Goal: Check status: Check status

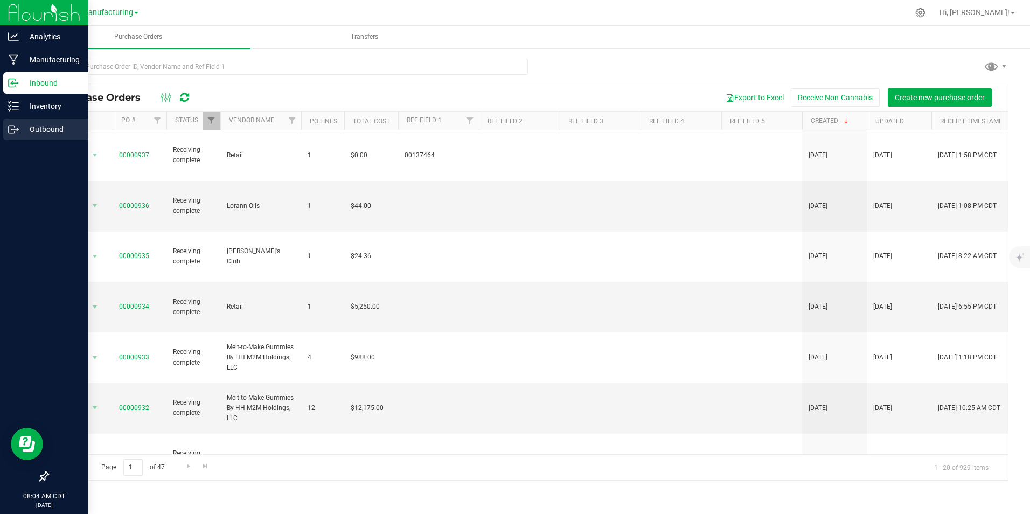
click at [46, 130] on p "Outbound" at bounding box center [51, 129] width 65 height 13
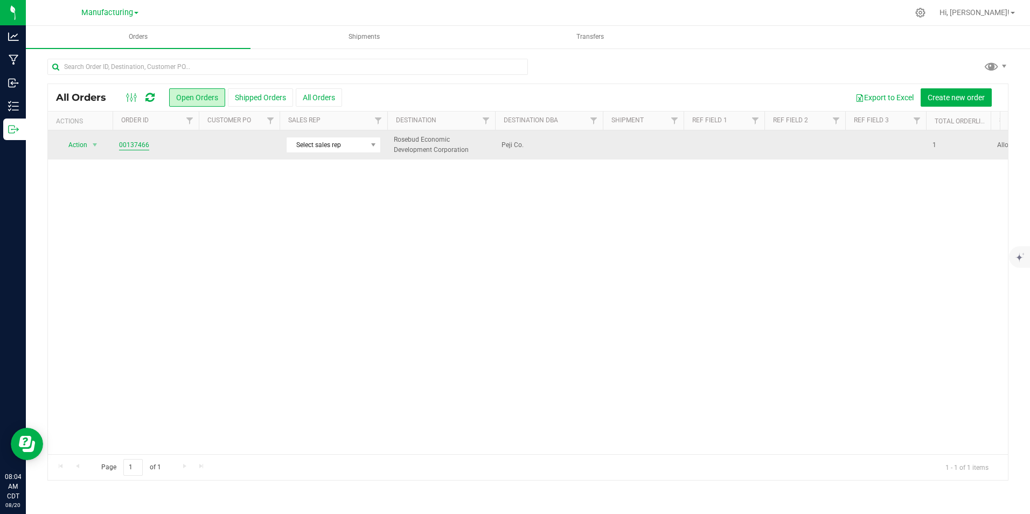
click at [135, 145] on link "00137466" at bounding box center [134, 145] width 30 height 10
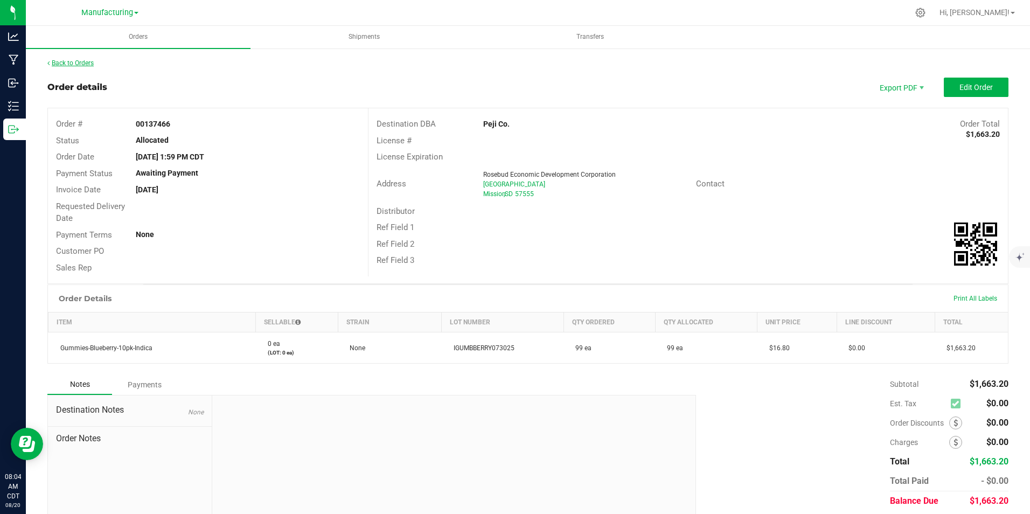
click at [56, 63] on link "Back to Orders" at bounding box center [70, 63] width 46 height 8
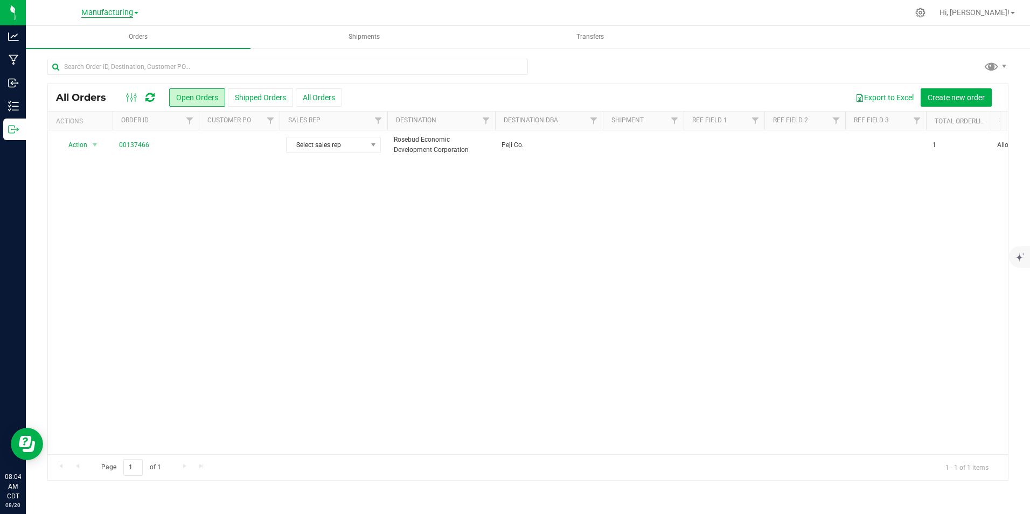
click at [128, 13] on span "Manufacturing" at bounding box center [107, 13] width 52 height 10
click at [99, 81] on link "Retail" at bounding box center [109, 81] width 157 height 15
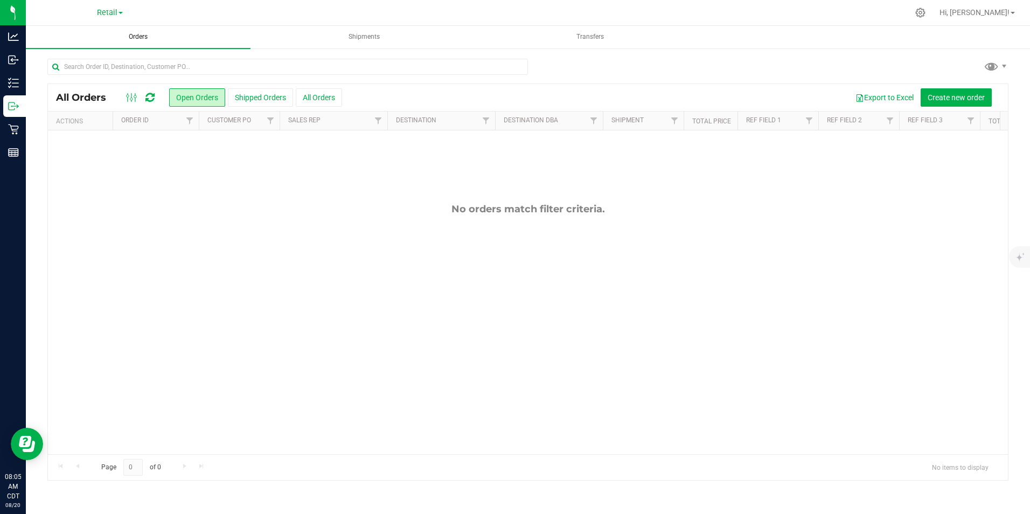
click at [135, 35] on span "Orders" at bounding box center [138, 36] width 48 height 9
click at [267, 96] on button "Shipped Orders" at bounding box center [260, 97] width 65 height 18
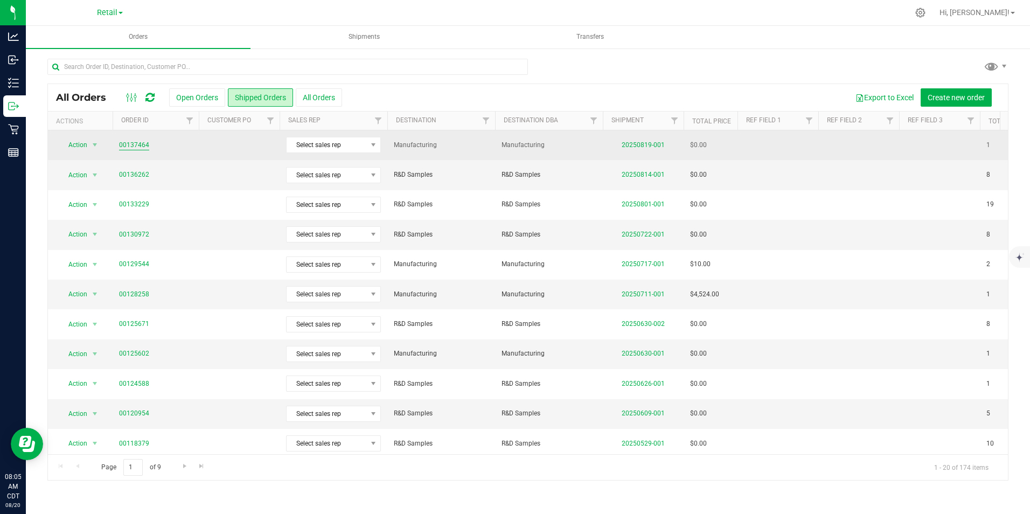
click at [133, 141] on link "00137464" at bounding box center [134, 145] width 30 height 10
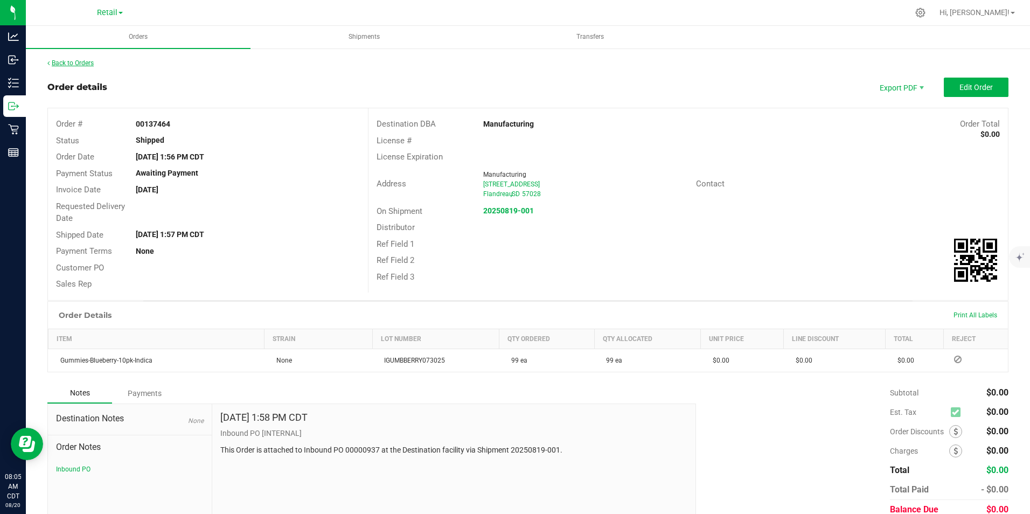
click at [80, 61] on link "Back to Orders" at bounding box center [70, 63] width 46 height 8
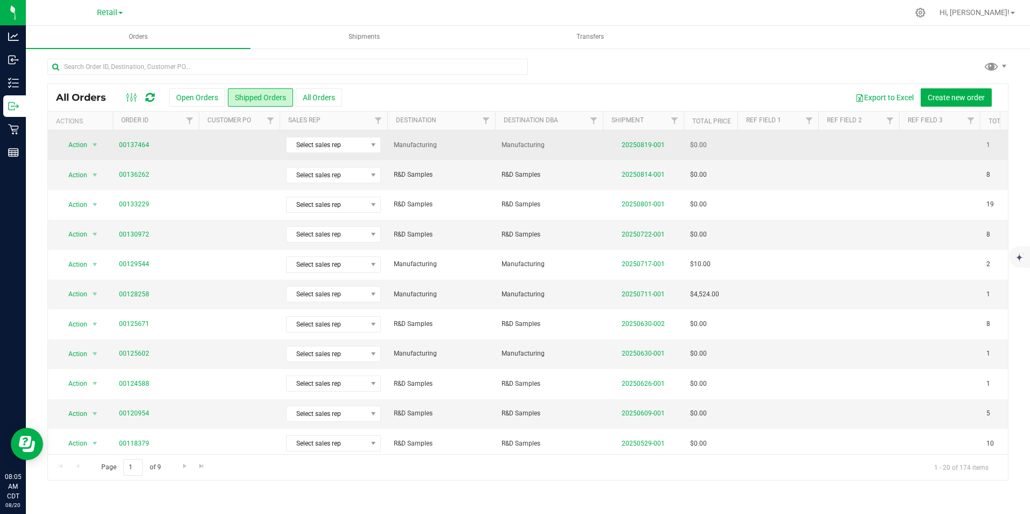
click at [148, 144] on span "00137464" at bounding box center [155, 145] width 73 height 10
click at [146, 144] on link "00137464" at bounding box center [134, 145] width 30 height 10
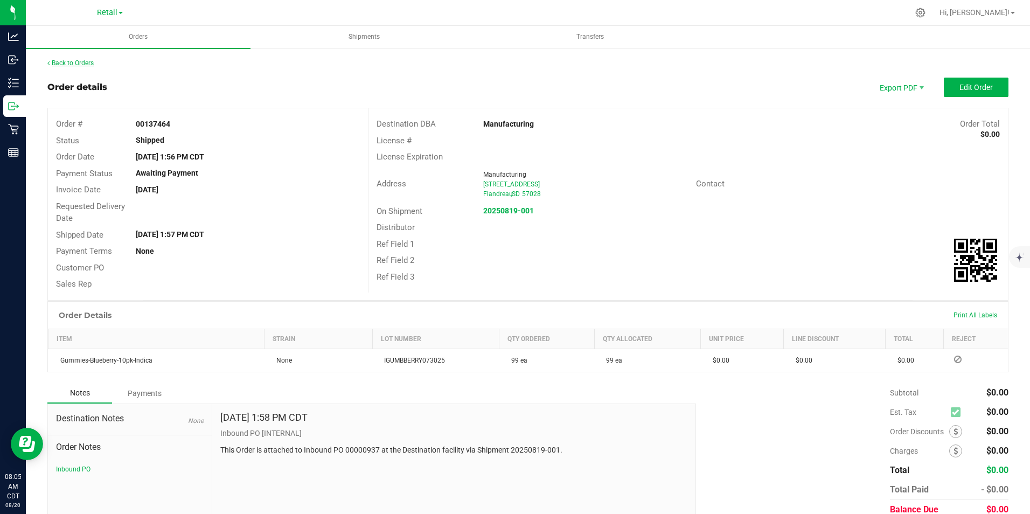
click at [77, 64] on link "Back to Orders" at bounding box center [70, 63] width 46 height 8
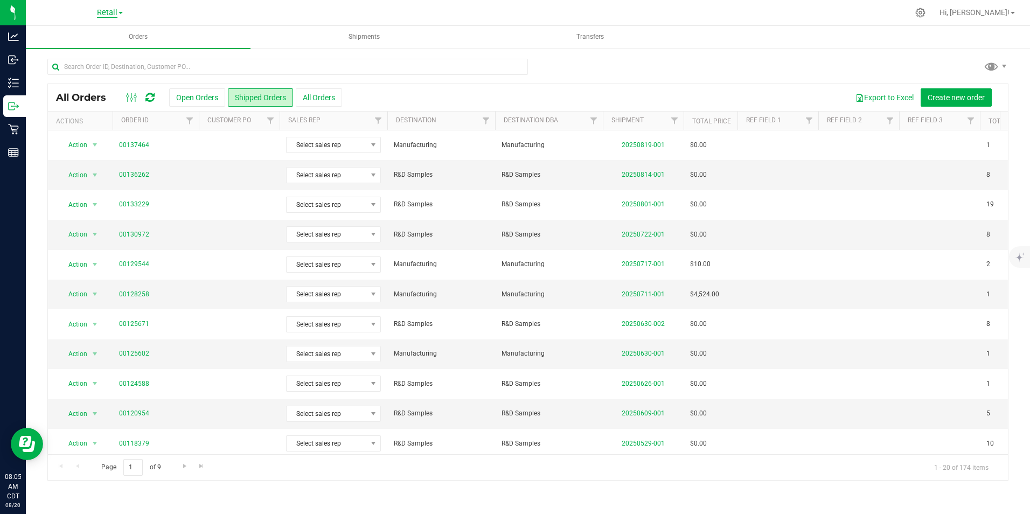
click at [117, 12] on span "Retail" at bounding box center [107, 13] width 20 height 10
click at [93, 69] on link "Manufacturing" at bounding box center [109, 66] width 157 height 15
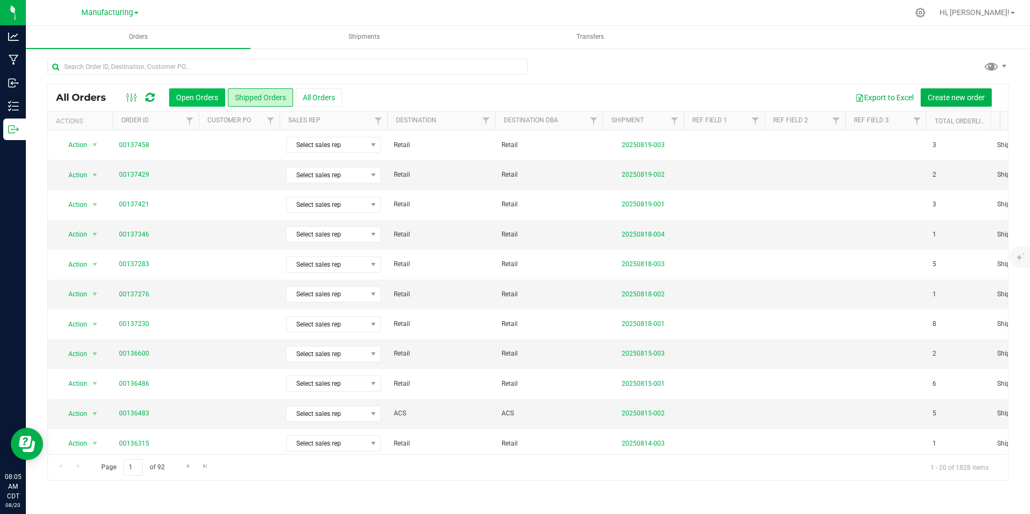
click at [197, 100] on button "Open Orders" at bounding box center [197, 97] width 56 height 18
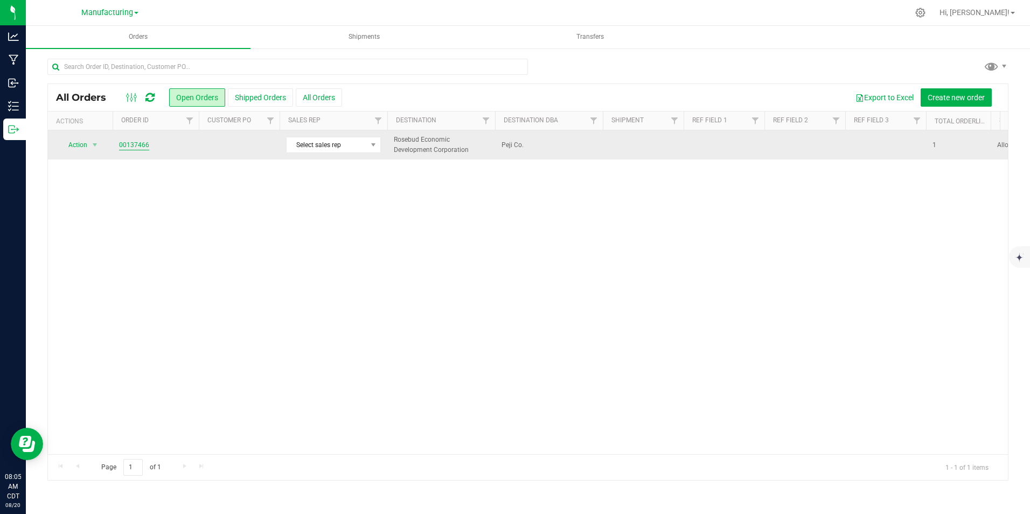
click at [134, 148] on link "00137466" at bounding box center [134, 145] width 30 height 10
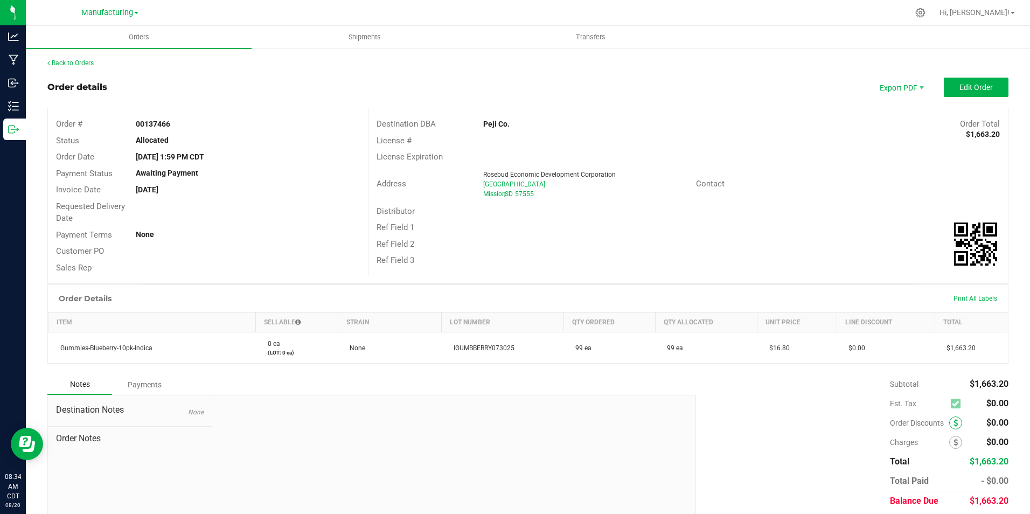
click at [954, 422] on icon at bounding box center [956, 423] width 4 height 8
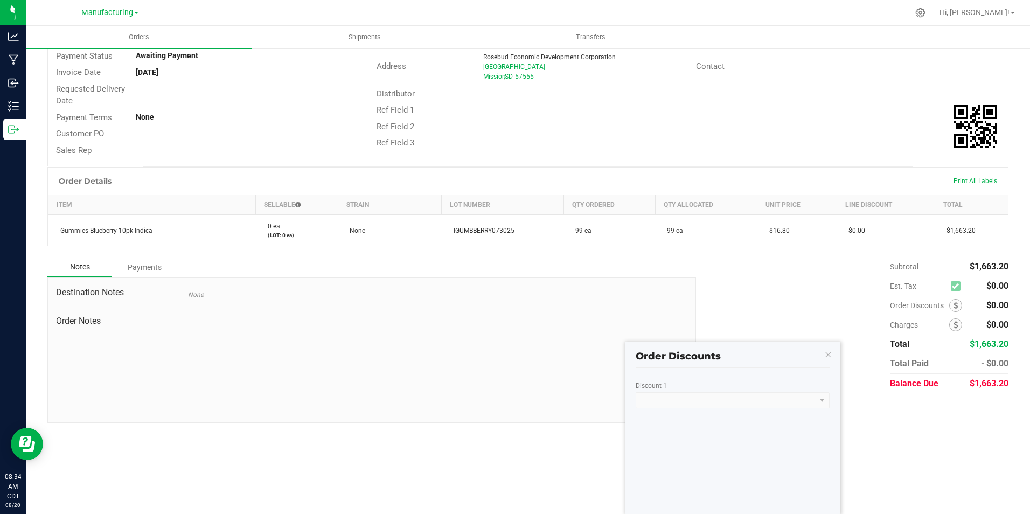
click at [822, 401] on kendo-dropdownlist at bounding box center [733, 400] width 194 height 16
click at [780, 400] on kendo-dropdownlist at bounding box center [733, 400] width 194 height 16
drag, startPoint x: 761, startPoint y: 400, endPoint x: 799, endPoint y: 396, distance: 37.9
click at [761, 400] on kendo-dropdownlist at bounding box center [733, 400] width 194 height 16
click at [824, 399] on kendo-dropdownlist at bounding box center [733, 400] width 194 height 16
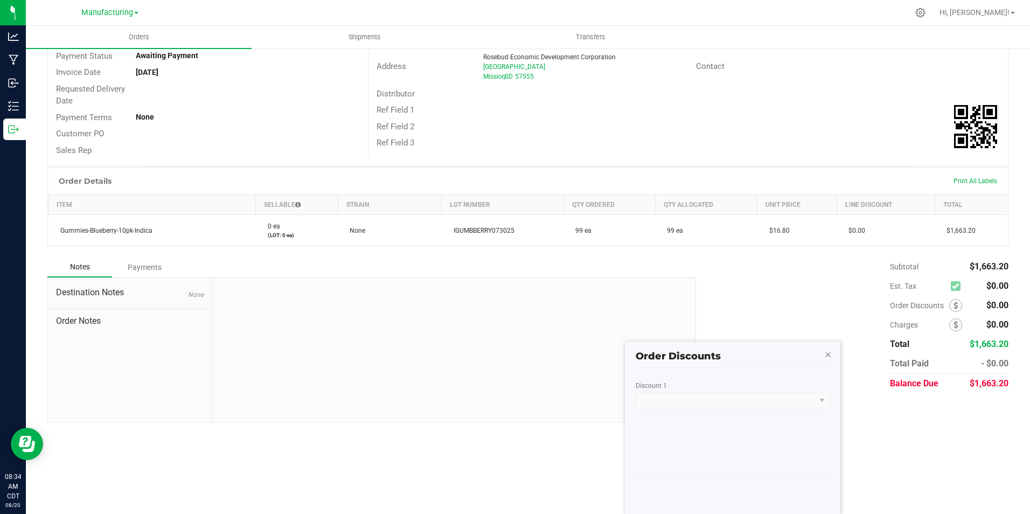
click at [829, 351] on icon "button" at bounding box center [828, 353] width 8 height 13
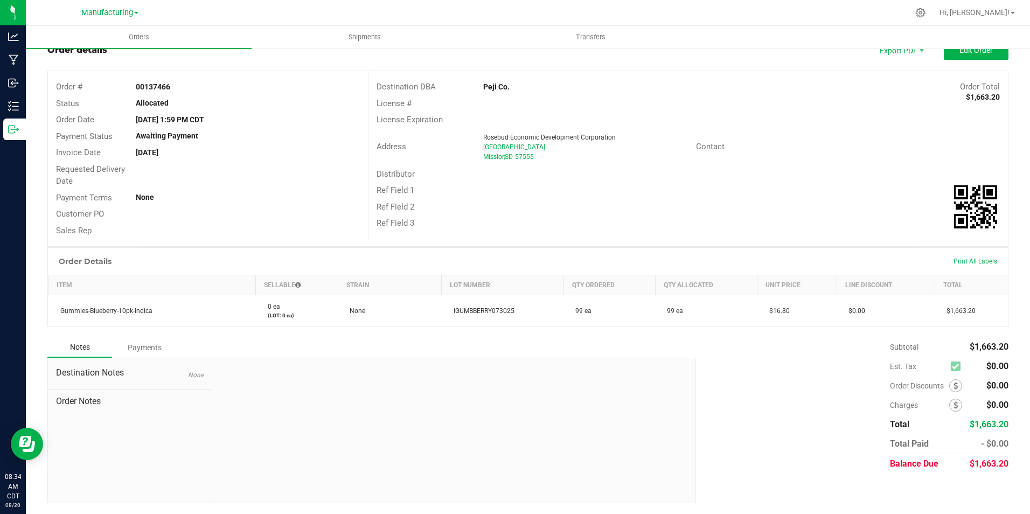
scroll to position [0, 0]
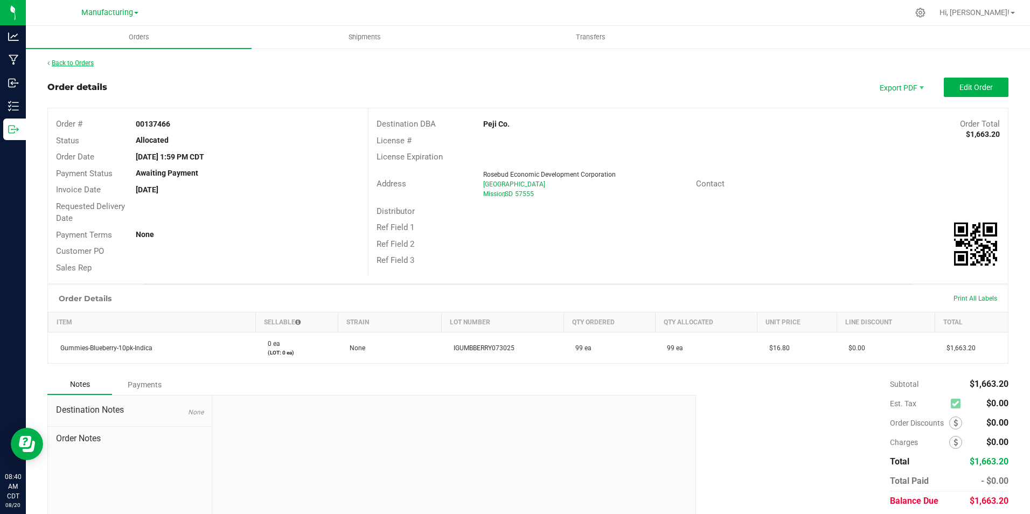
click at [85, 63] on link "Back to Orders" at bounding box center [70, 63] width 46 height 8
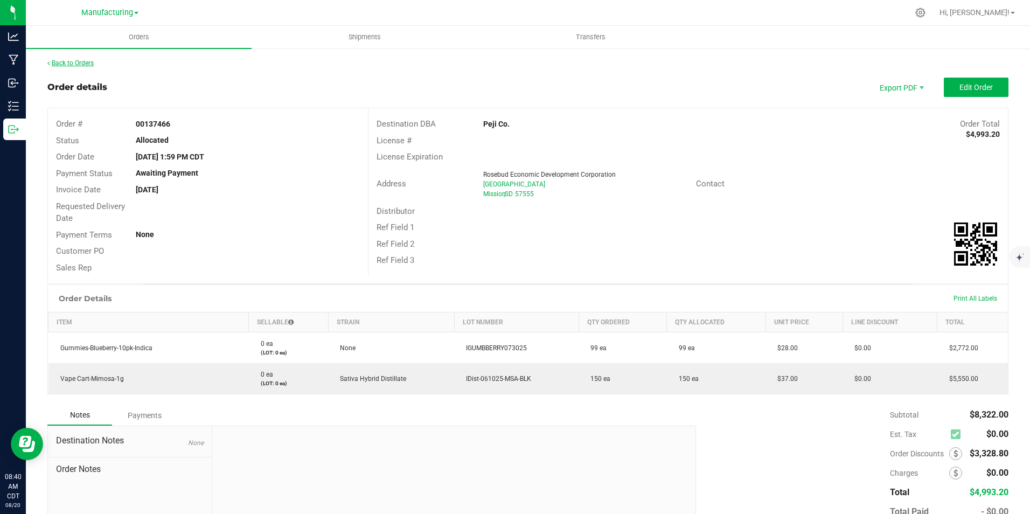
click at [70, 60] on link "Back to Orders" at bounding box center [70, 63] width 46 height 8
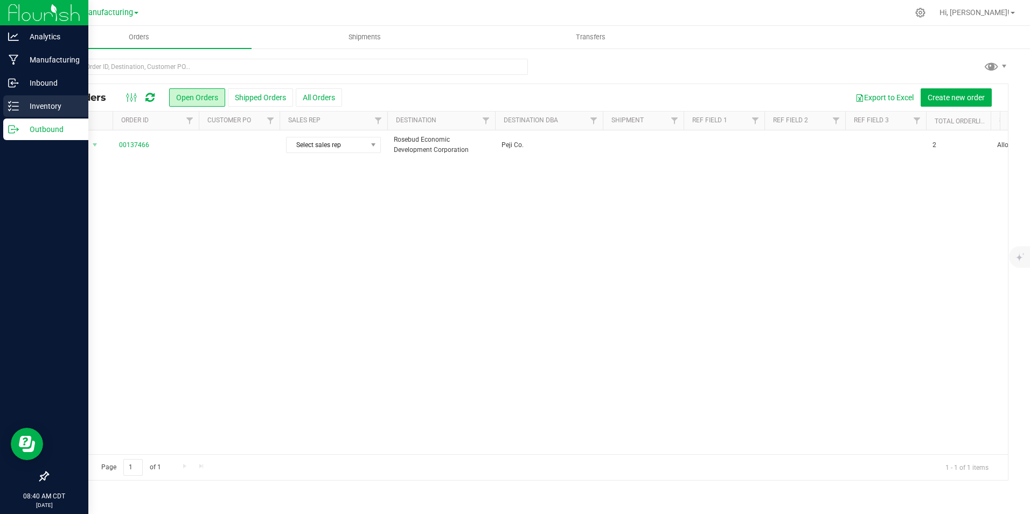
click at [30, 98] on div "Inventory" at bounding box center [45, 106] width 85 height 22
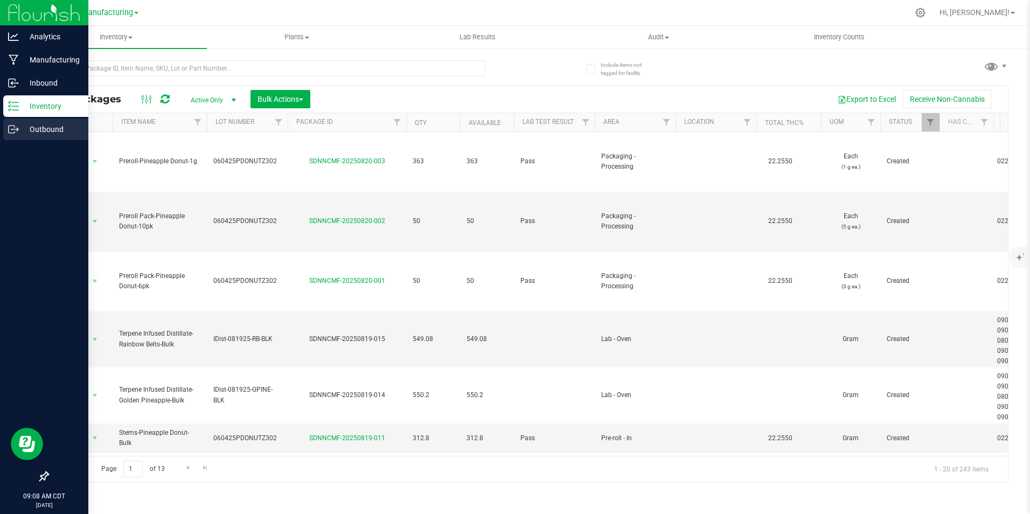
click at [43, 130] on p "Outbound" at bounding box center [51, 129] width 65 height 13
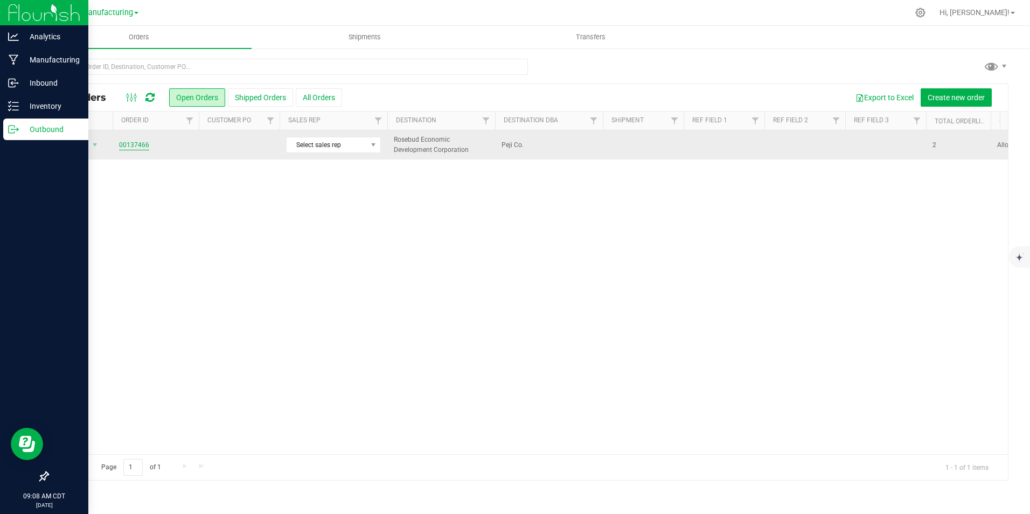
click at [135, 144] on link "00137466" at bounding box center [134, 145] width 30 height 10
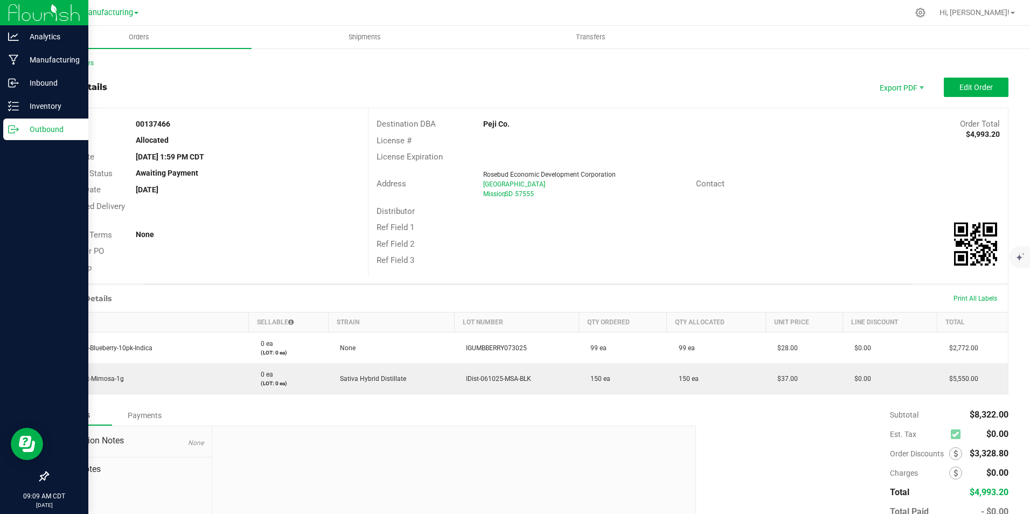
click at [94, 207] on span "Requested Delivery Date" at bounding box center [90, 212] width 69 height 22
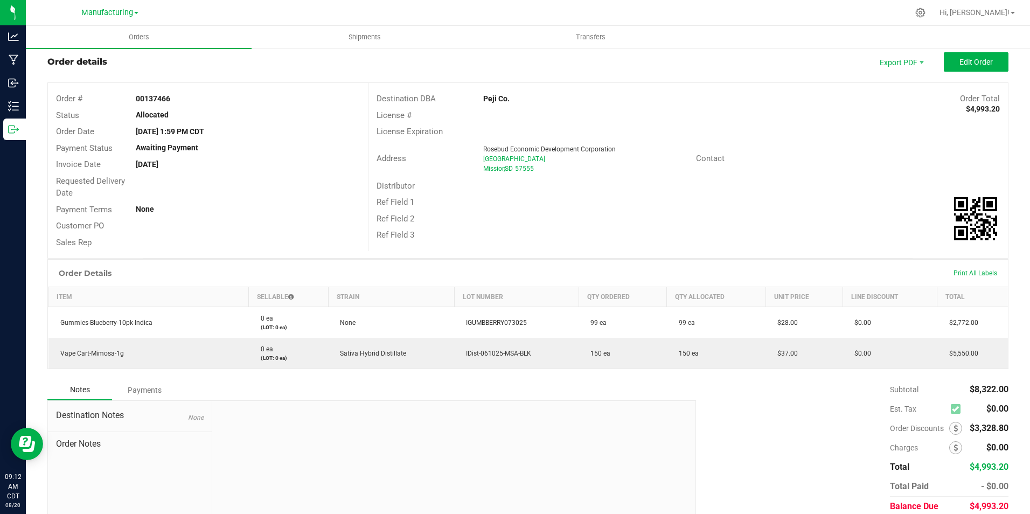
scroll to position [68, 0]
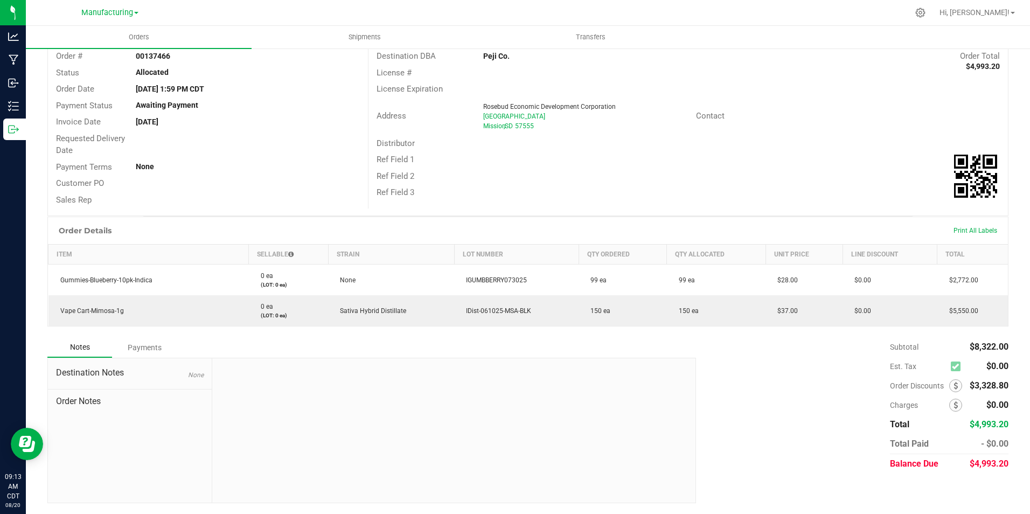
click at [146, 347] on div "Payments" at bounding box center [144, 347] width 65 height 19
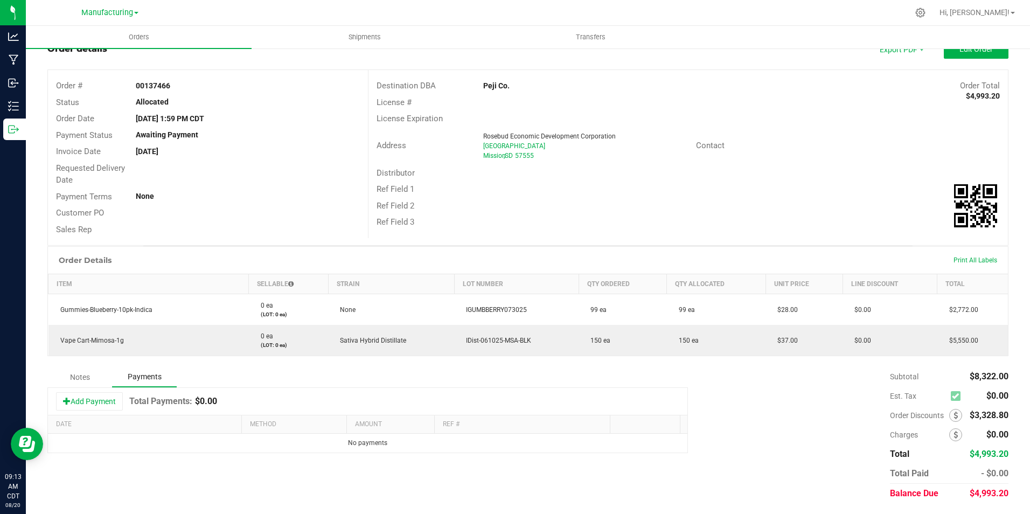
scroll to position [38, 0]
click at [84, 380] on div "Notes" at bounding box center [79, 376] width 65 height 19
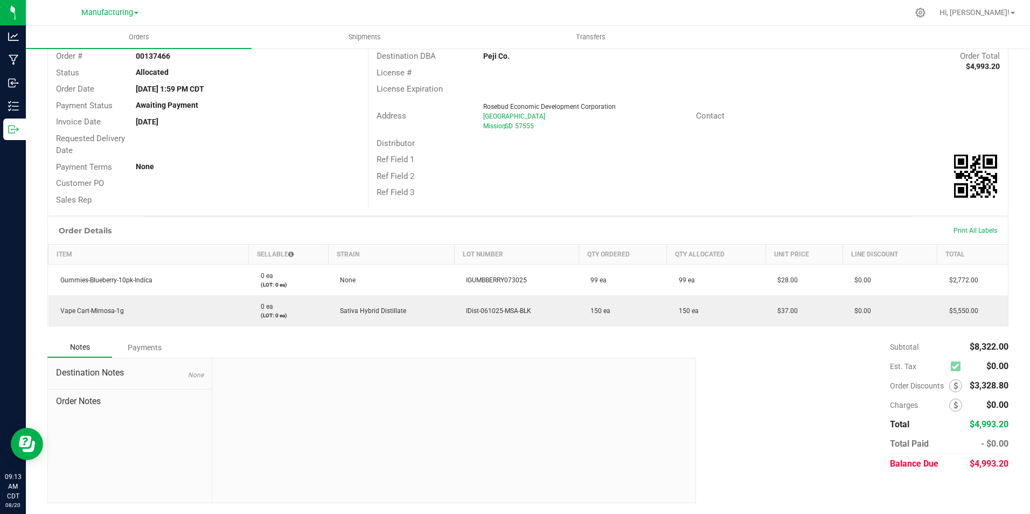
click at [100, 374] on span "Destination Notes" at bounding box center [130, 372] width 148 height 13
click at [201, 373] on span "None" at bounding box center [196, 375] width 16 height 8
click at [198, 377] on span "None" at bounding box center [196, 375] width 16 height 8
click at [82, 402] on span "Order Notes" at bounding box center [130, 401] width 148 height 13
click at [168, 378] on span "Destination Notes" at bounding box center [130, 372] width 148 height 13
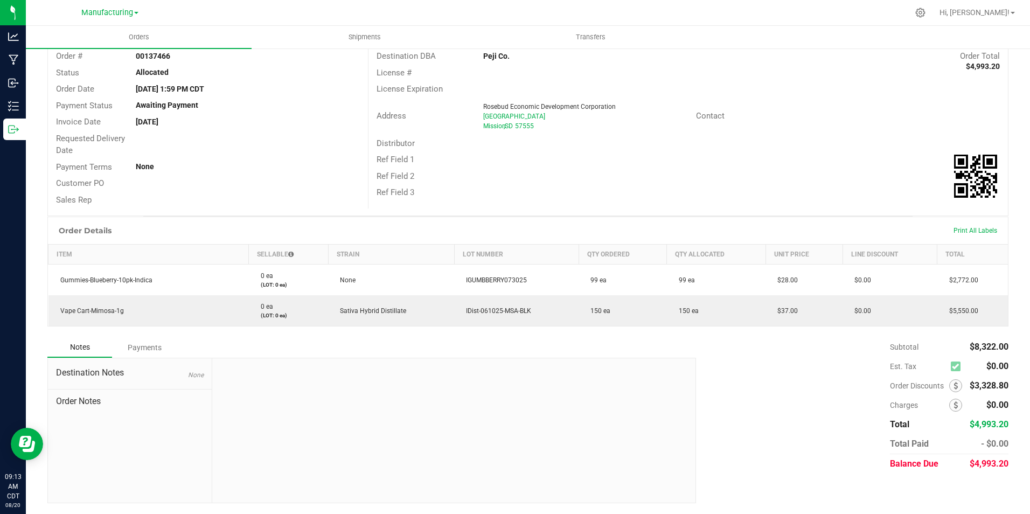
drag, startPoint x: 163, startPoint y: 373, endPoint x: 302, endPoint y: 419, distance: 146.9
click at [302, 419] on div at bounding box center [454, 430] width 484 height 144
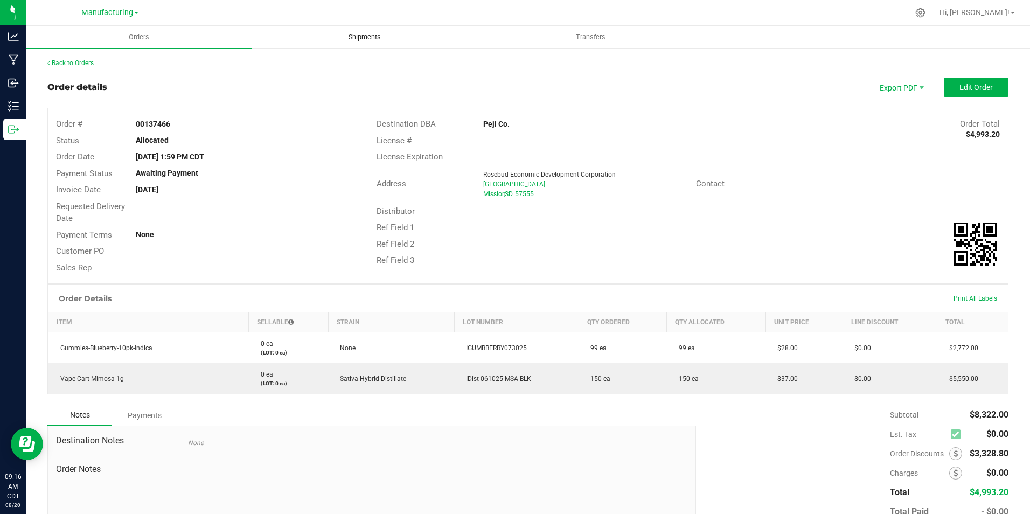
click at [366, 38] on span "Shipments" at bounding box center [364, 37] width 61 height 10
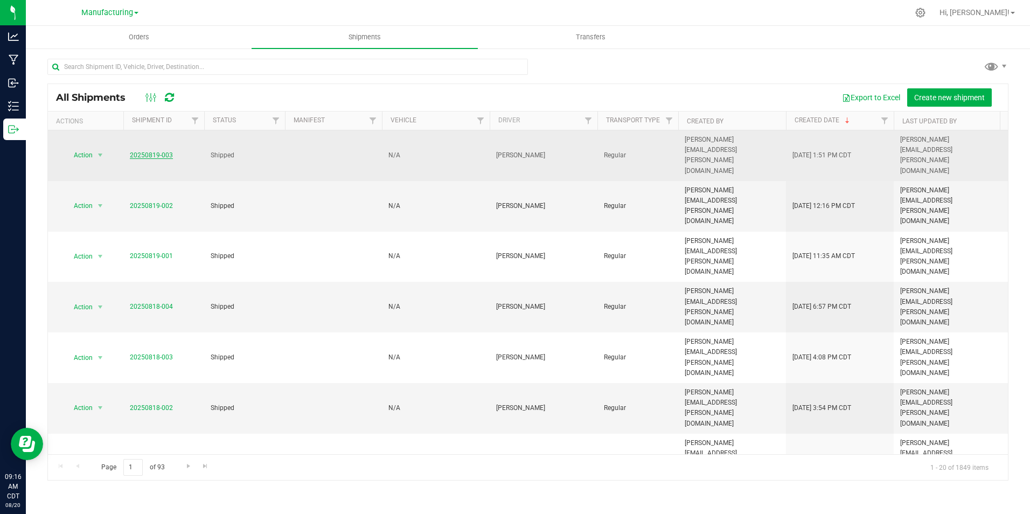
click at [156, 151] on link "20250819-003" at bounding box center [151, 155] width 43 height 8
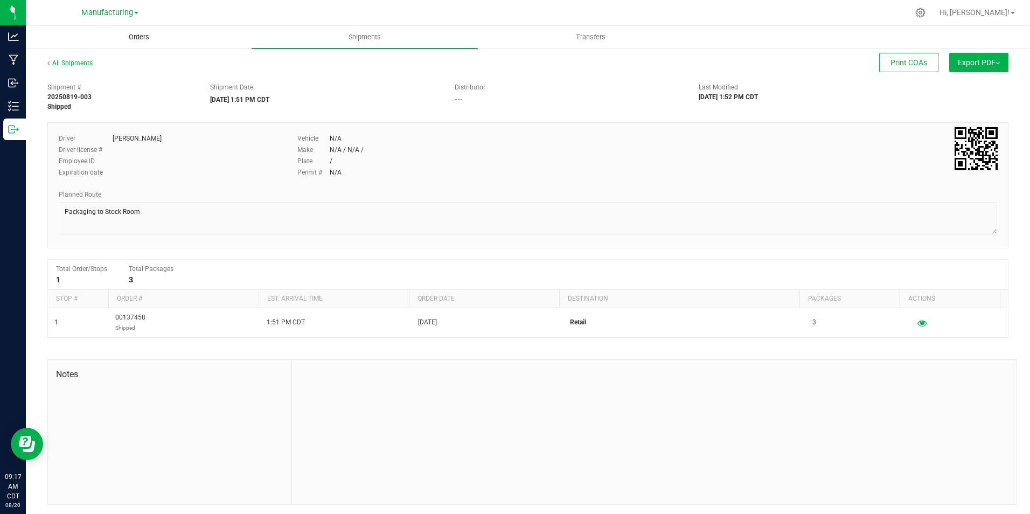
click at [134, 36] on span "Orders" at bounding box center [139, 37] width 50 height 10
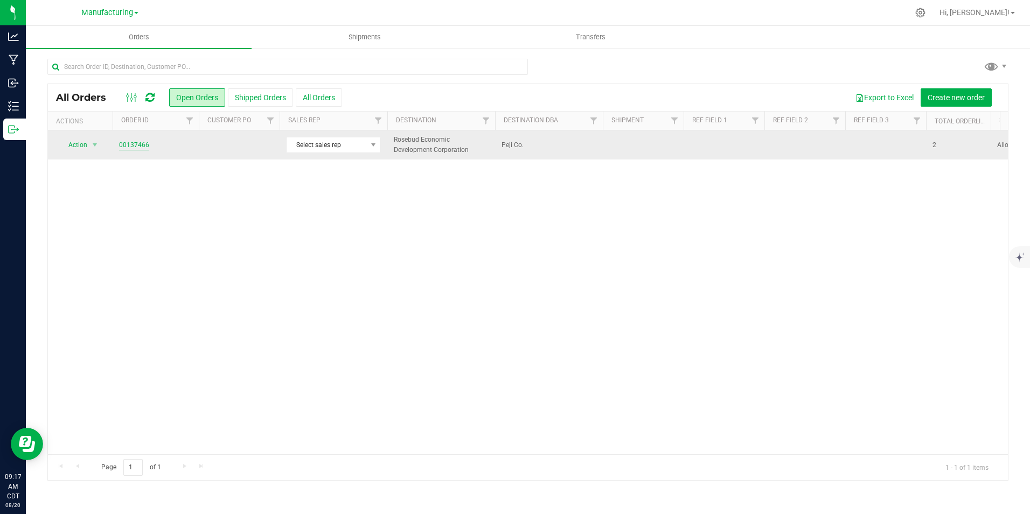
click at [125, 143] on link "00137466" at bounding box center [134, 145] width 30 height 10
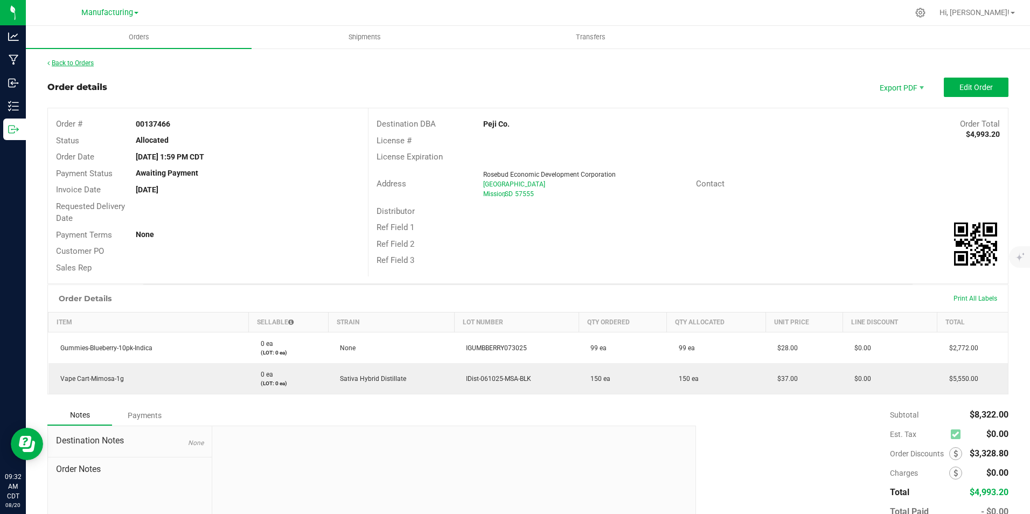
click at [73, 61] on link "Back to Orders" at bounding box center [70, 63] width 46 height 8
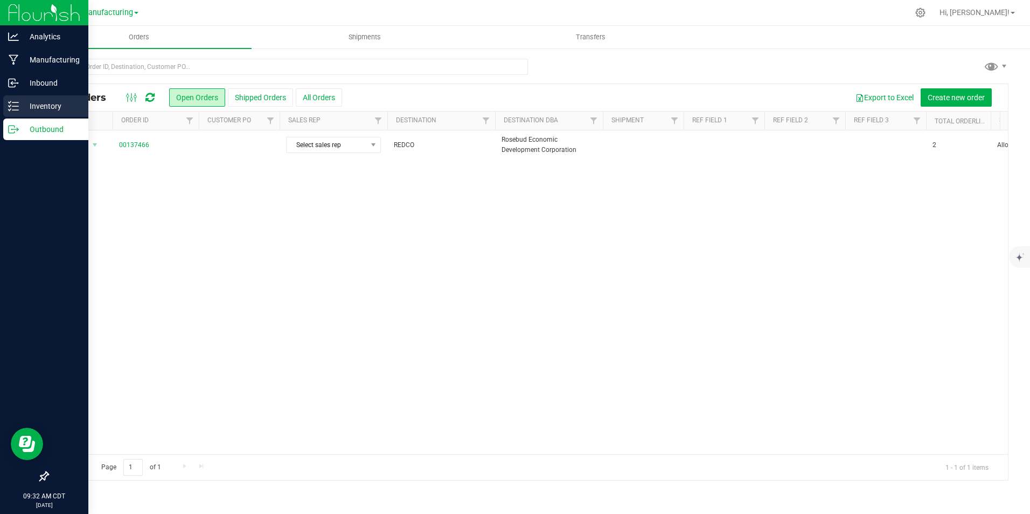
click at [50, 100] on p "Inventory" at bounding box center [51, 106] width 65 height 13
